Goal: Understand process/instructions

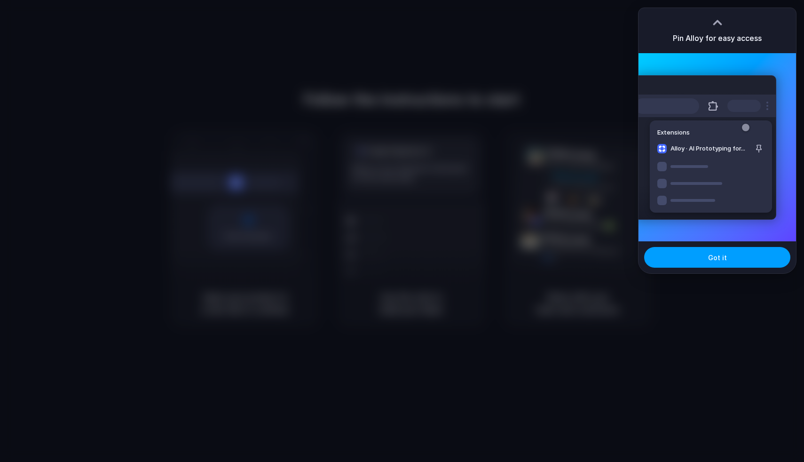
click at [682, 264] on button "Got it" at bounding box center [717, 257] width 146 height 21
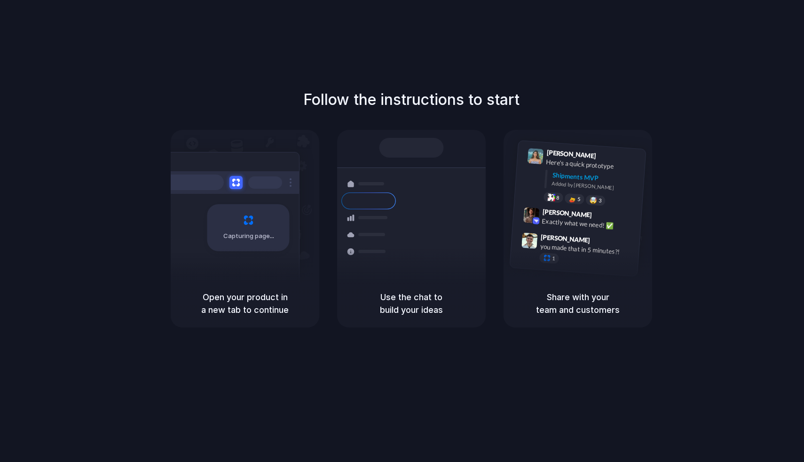
click at [153, 86] on div "Follow the instructions to start Capturing page Open your product in a new tab …" at bounding box center [411, 240] width 823 height 480
